Goal: Navigation & Orientation: Find specific page/section

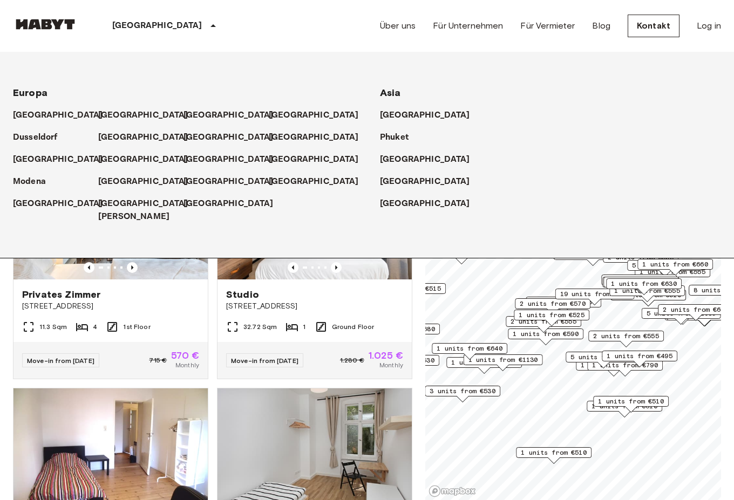
scroll to position [349, 0]
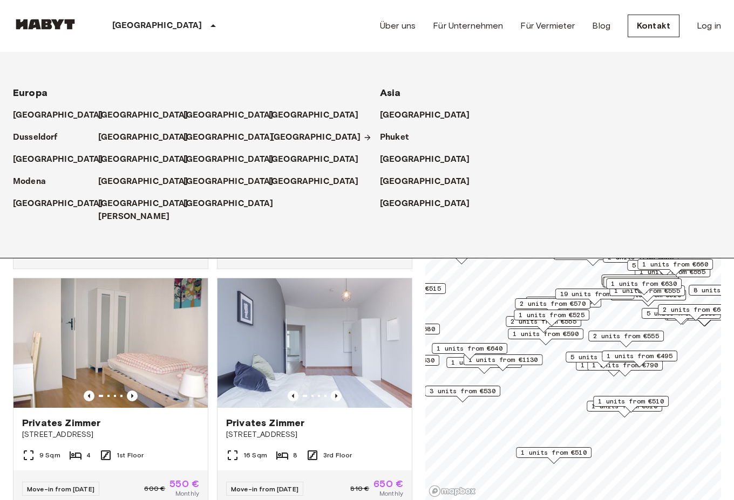
click at [278, 140] on p "[GEOGRAPHIC_DATA]" at bounding box center [316, 137] width 90 height 13
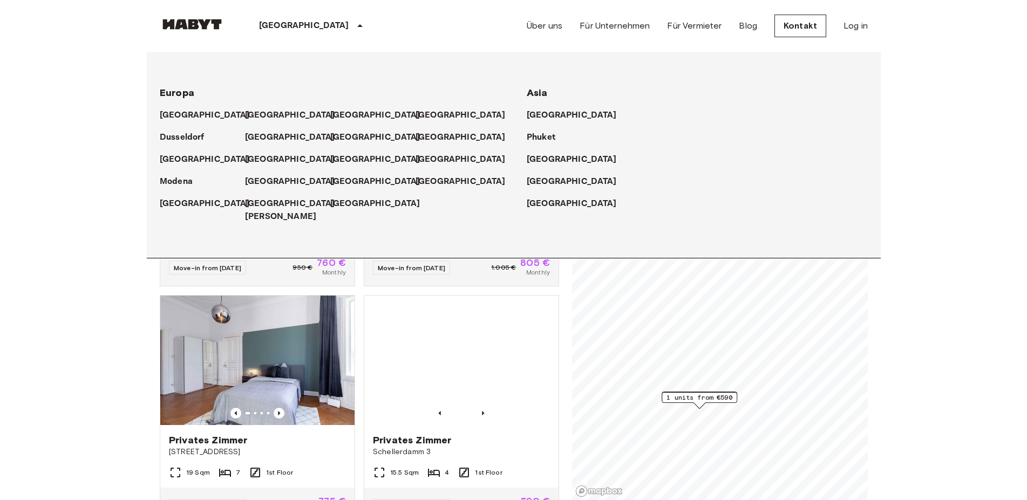
scroll to position [349, 0]
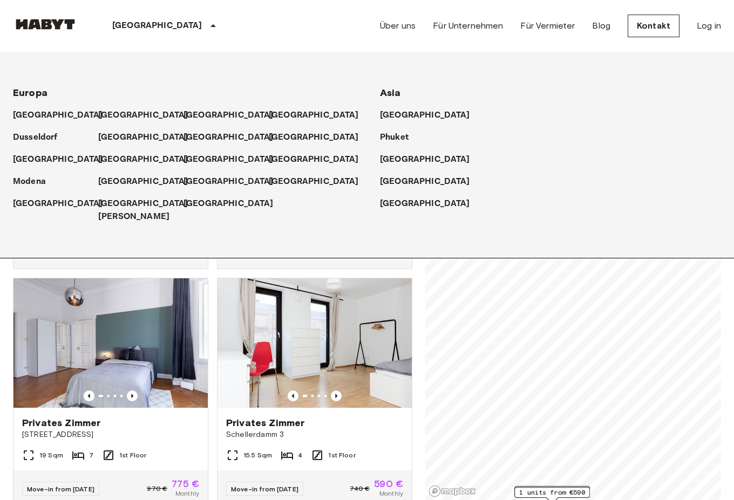
click at [251, 63] on div "[GEOGRAPHIC_DATA] [GEOGRAPHIC_DATA] [GEOGRAPHIC_DATA] [GEOGRAPHIC_DATA] [GEOGRA…" at bounding box center [354, 155] width 734 height 206
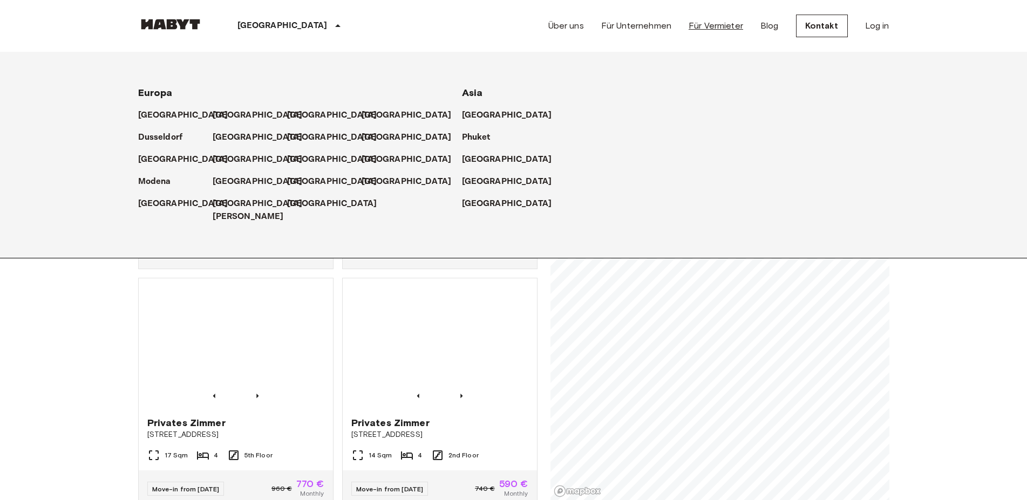
scroll to position [104, 0]
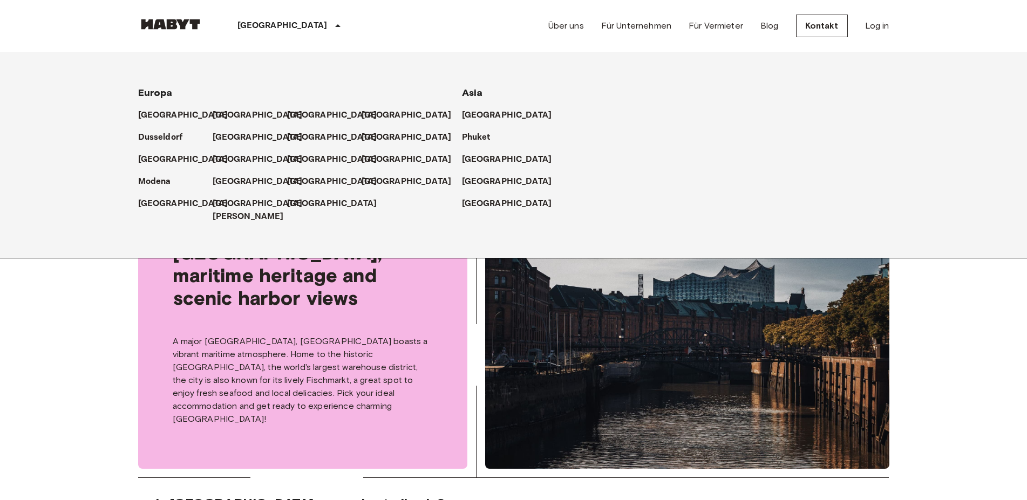
scroll to position [0, 0]
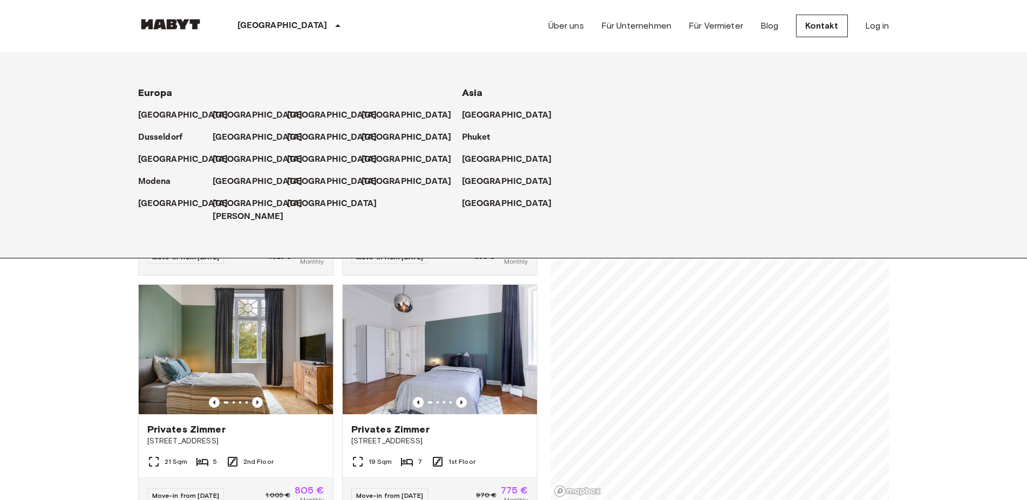
click at [335, 26] on icon at bounding box center [337, 25] width 5 height 3
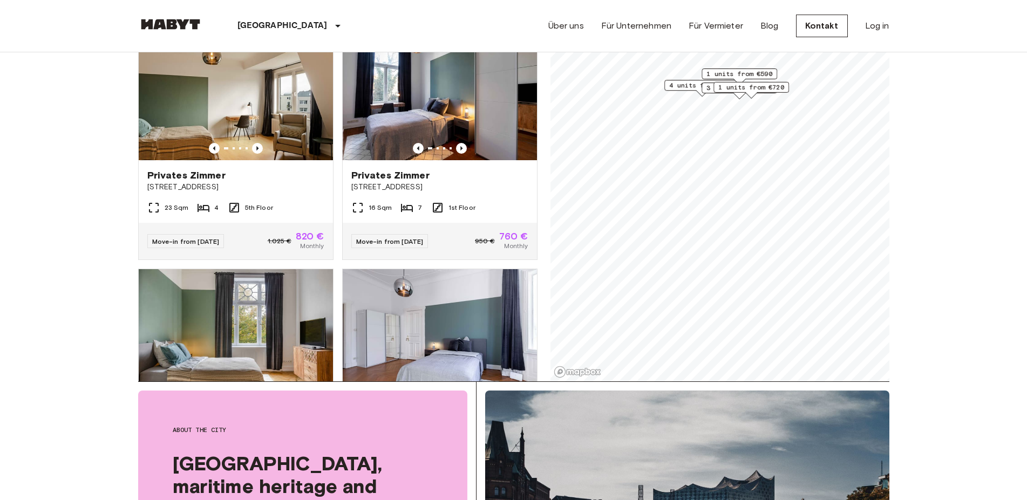
scroll to position [165, 0]
